Goal: Entertainment & Leisure: Consume media (video, audio)

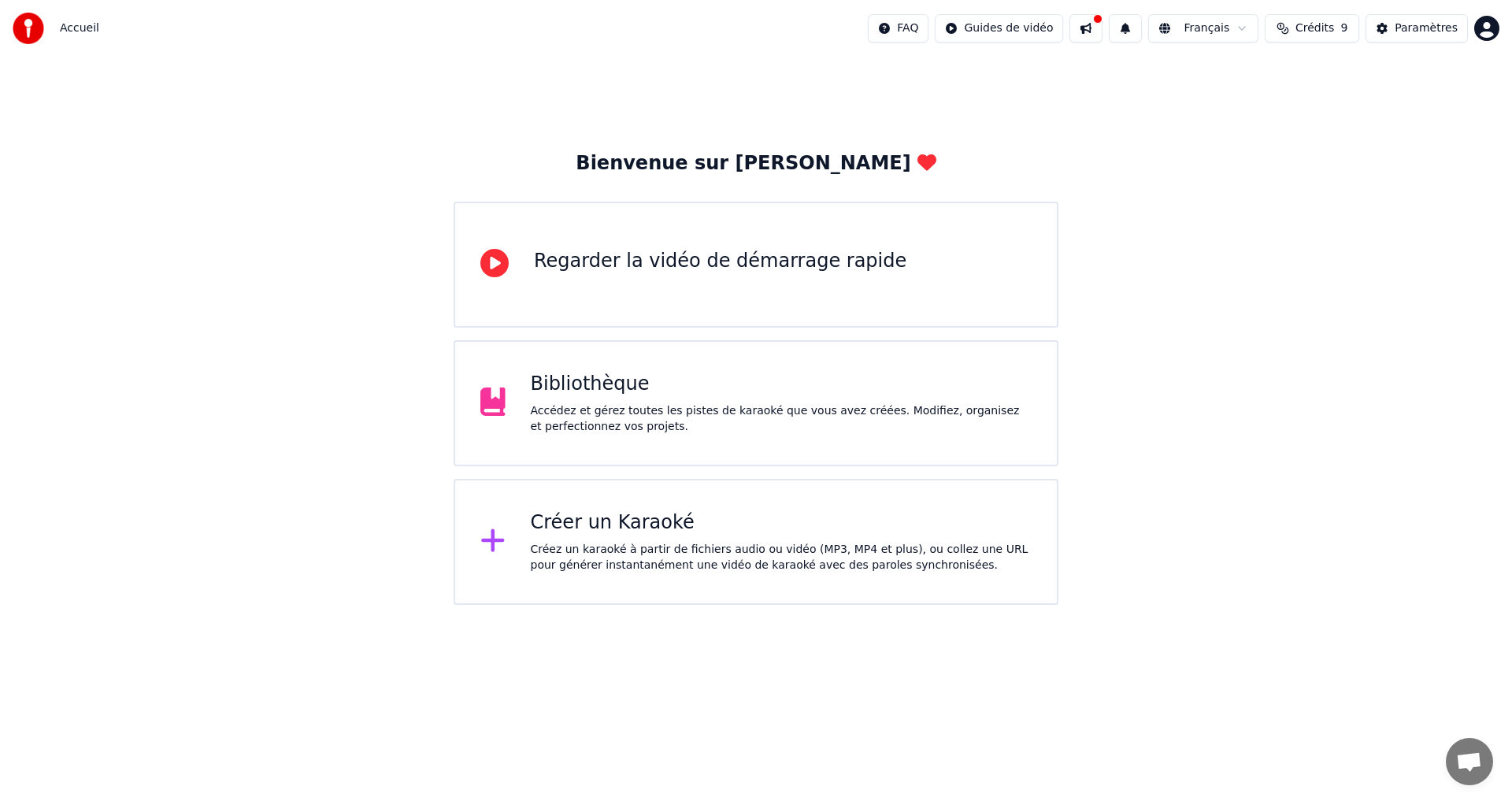
click at [577, 398] on div "Bibliothèque Accédez et gérez toutes les pistes de karaoké que vous avez créées…" at bounding box center [782, 403] width 502 height 63
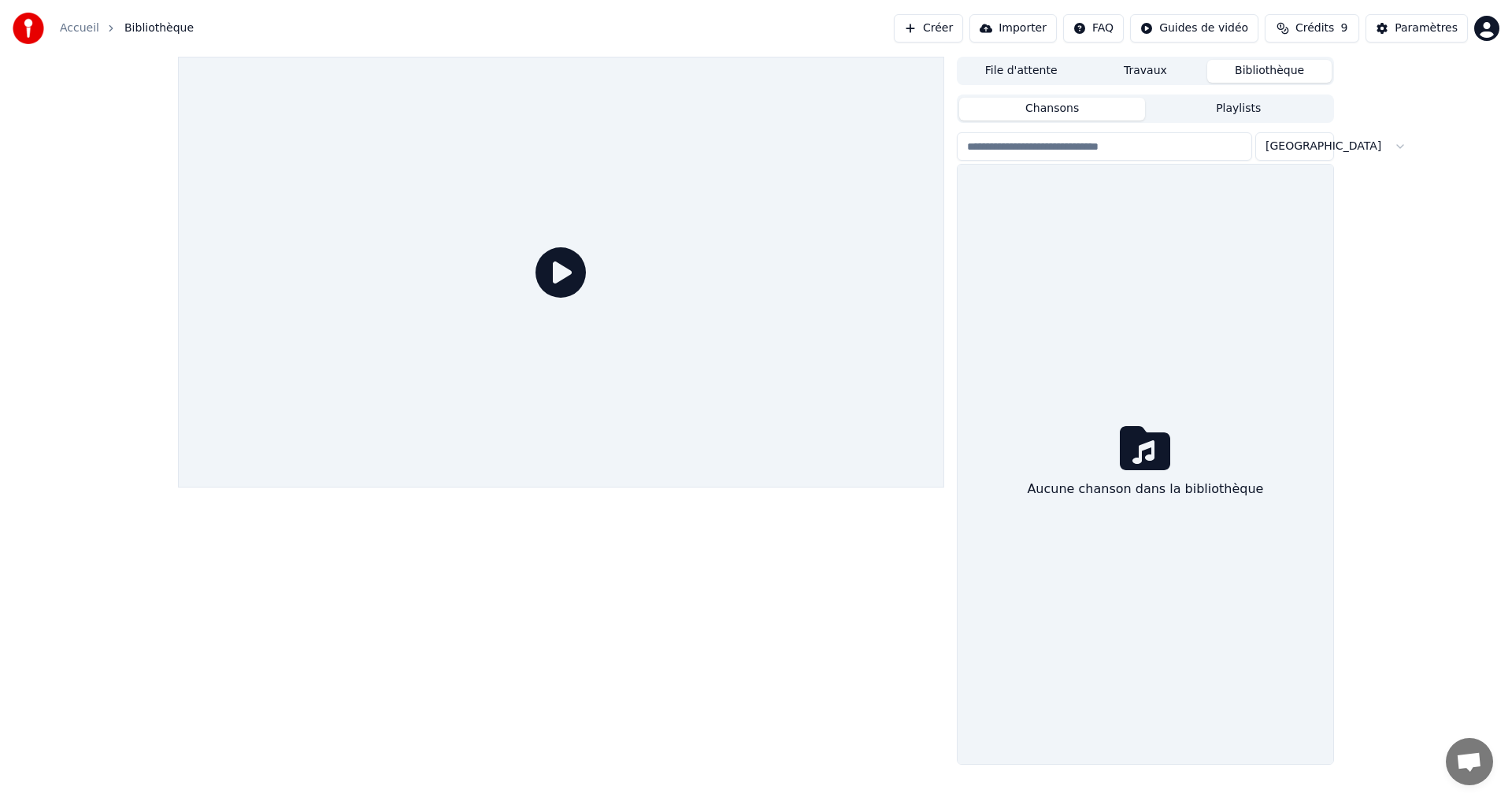
click at [577, 398] on div at bounding box center [561, 272] width 767 height 431
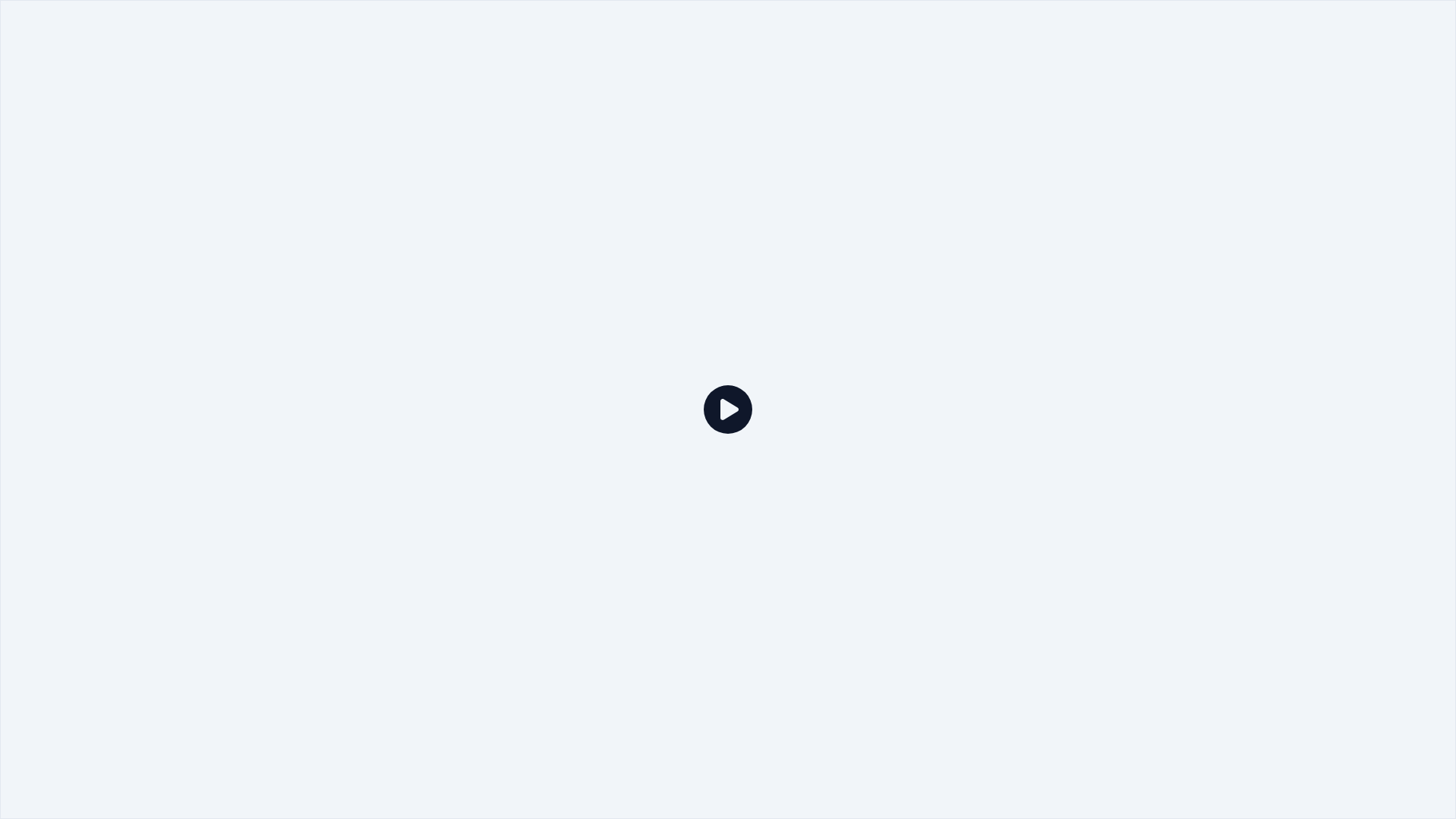
click at [1068, 322] on div at bounding box center [728, 409] width 1456 height 819
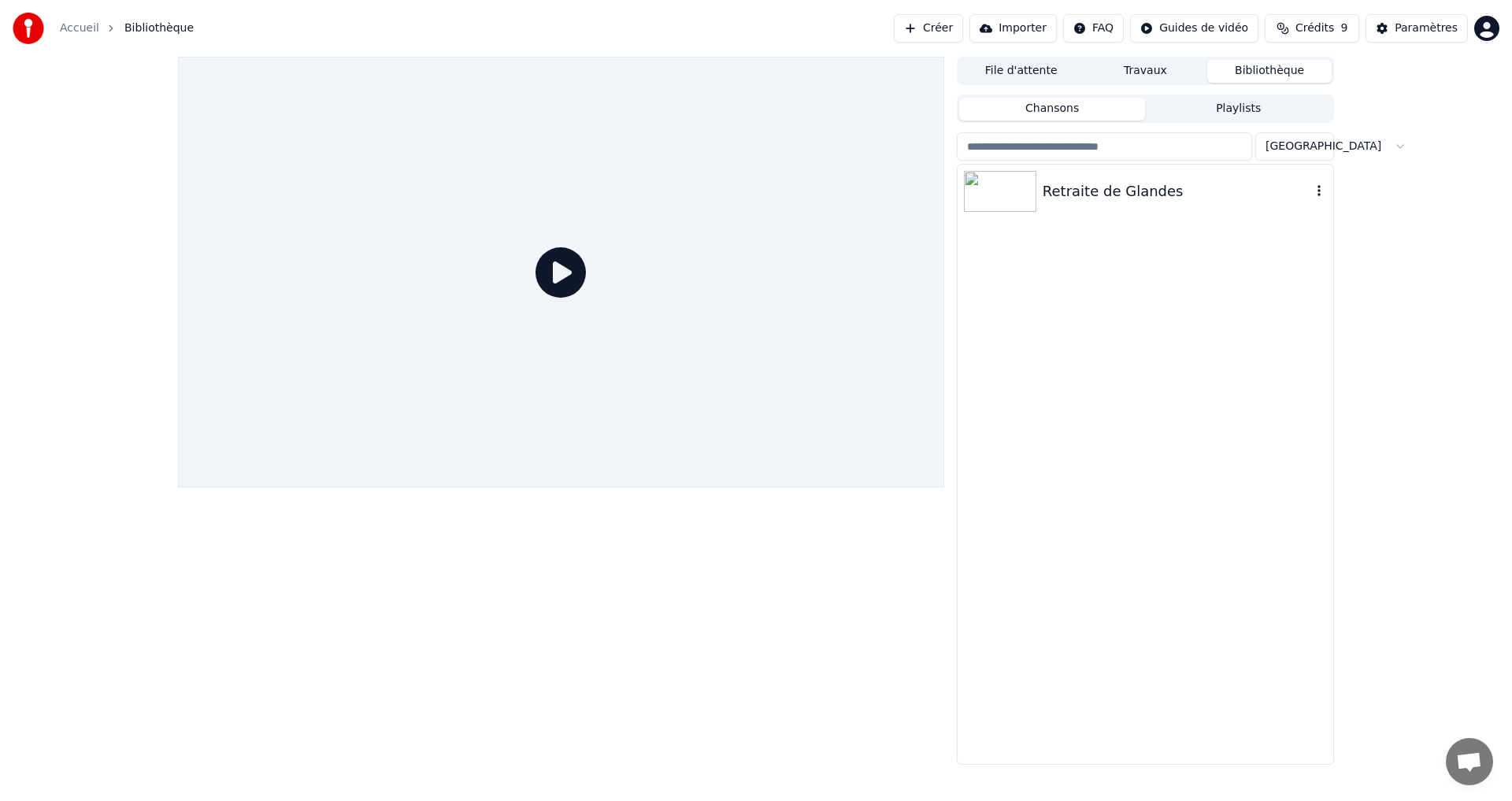
click at [1125, 189] on div "Retraite de Glandes" at bounding box center [1176, 191] width 268 height 22
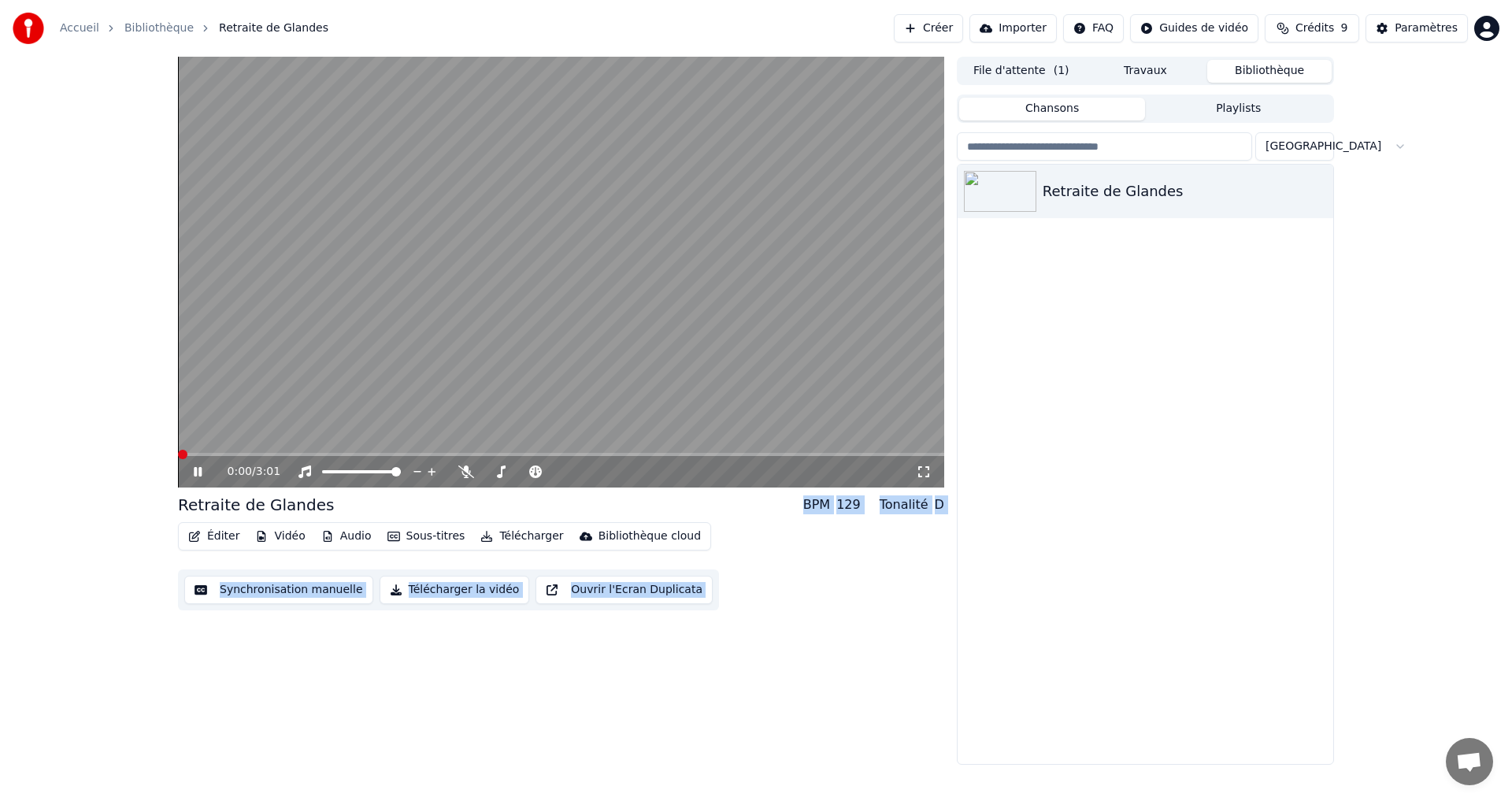
click at [179, 453] on span at bounding box center [182, 454] width 10 height 10
click at [196, 464] on div "0:05 / 3:01" at bounding box center [561, 472] width 767 height 32
click at [197, 469] on icon at bounding box center [209, 472] width 37 height 12
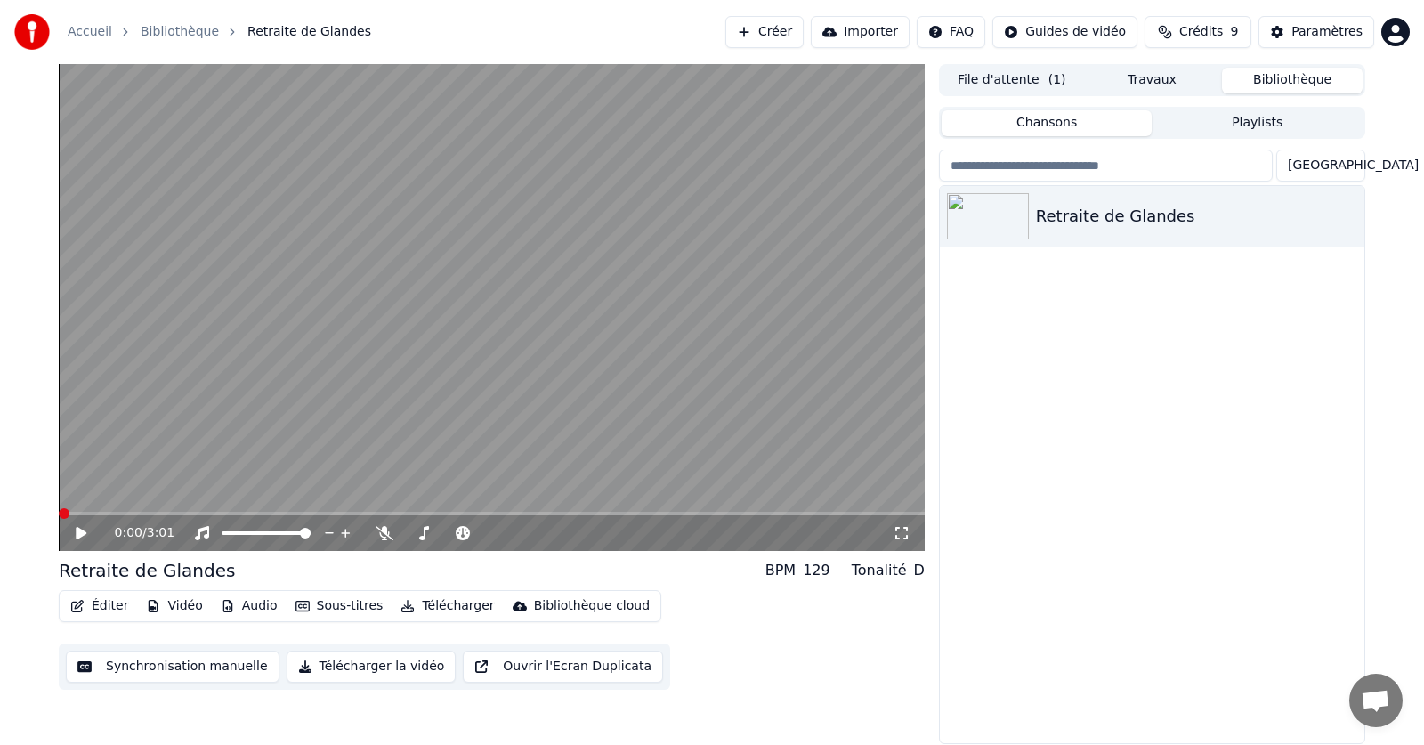
click at [60, 512] on span at bounding box center [64, 513] width 11 height 11
click at [80, 537] on icon at bounding box center [81, 533] width 11 height 12
click at [59, 519] on span at bounding box center [64, 513] width 11 height 11
click at [69, 510] on span at bounding box center [64, 513] width 11 height 11
click at [75, 529] on icon at bounding box center [94, 533] width 42 height 14
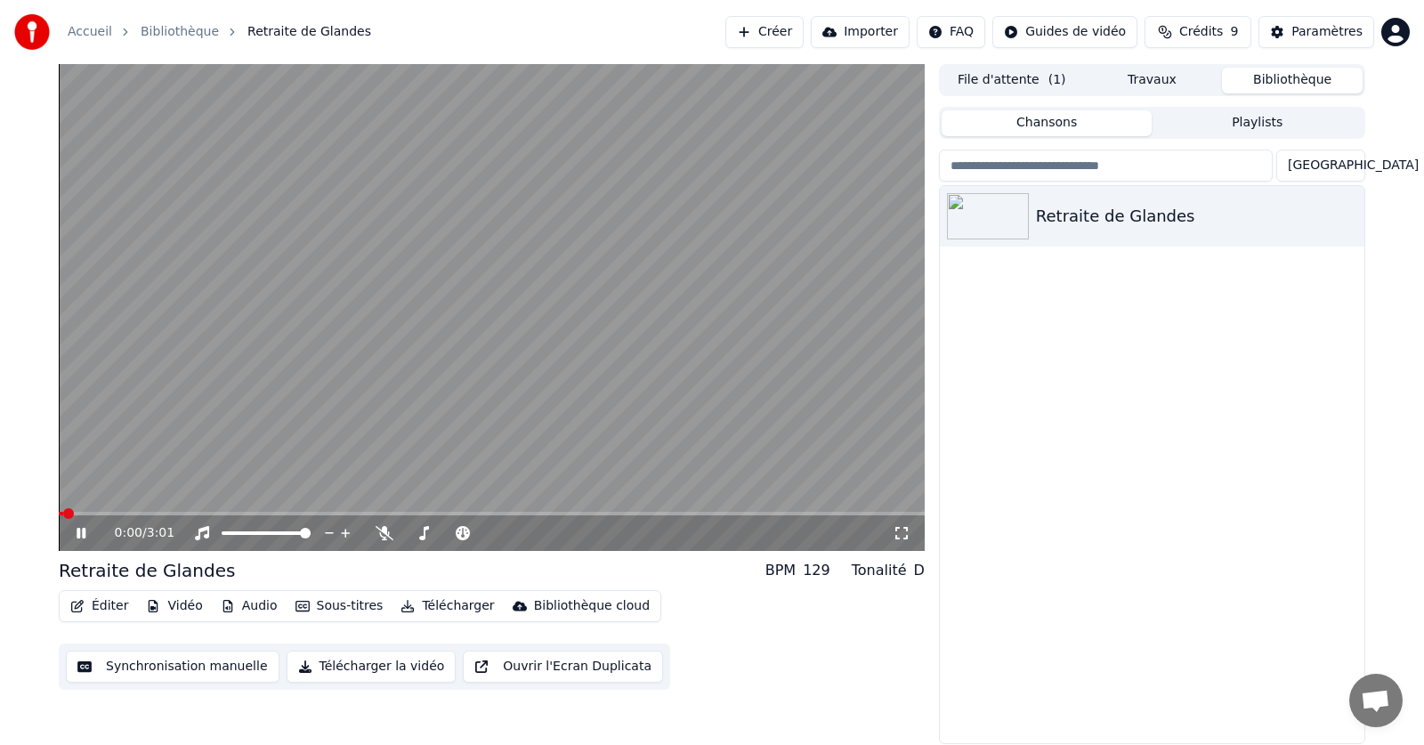
click at [75, 529] on icon at bounding box center [94, 533] width 42 height 14
